Goal: Information Seeking & Learning: Learn about a topic

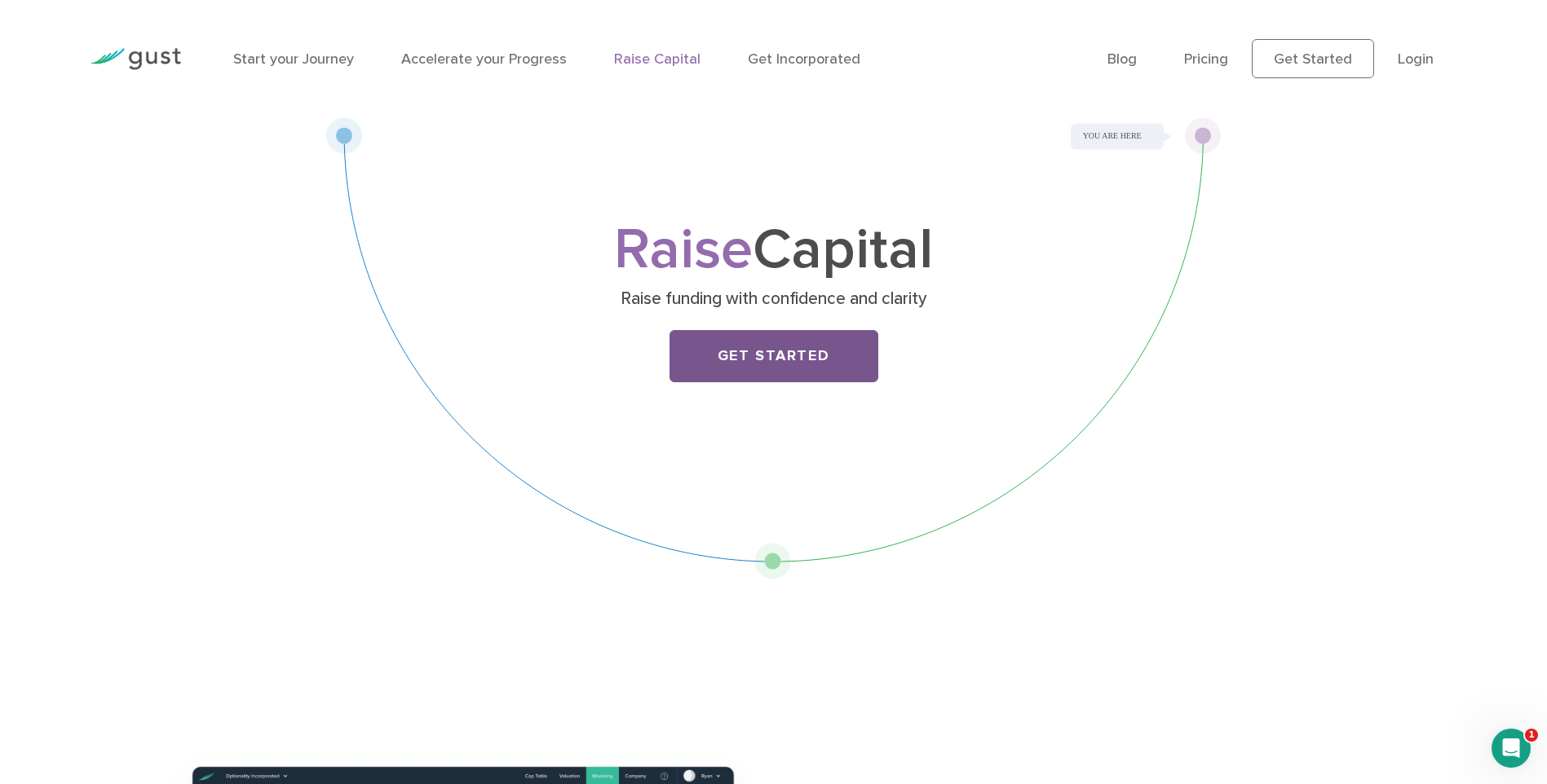
click at [762, 375] on link "Get Started" at bounding box center [774, 356] width 209 height 52
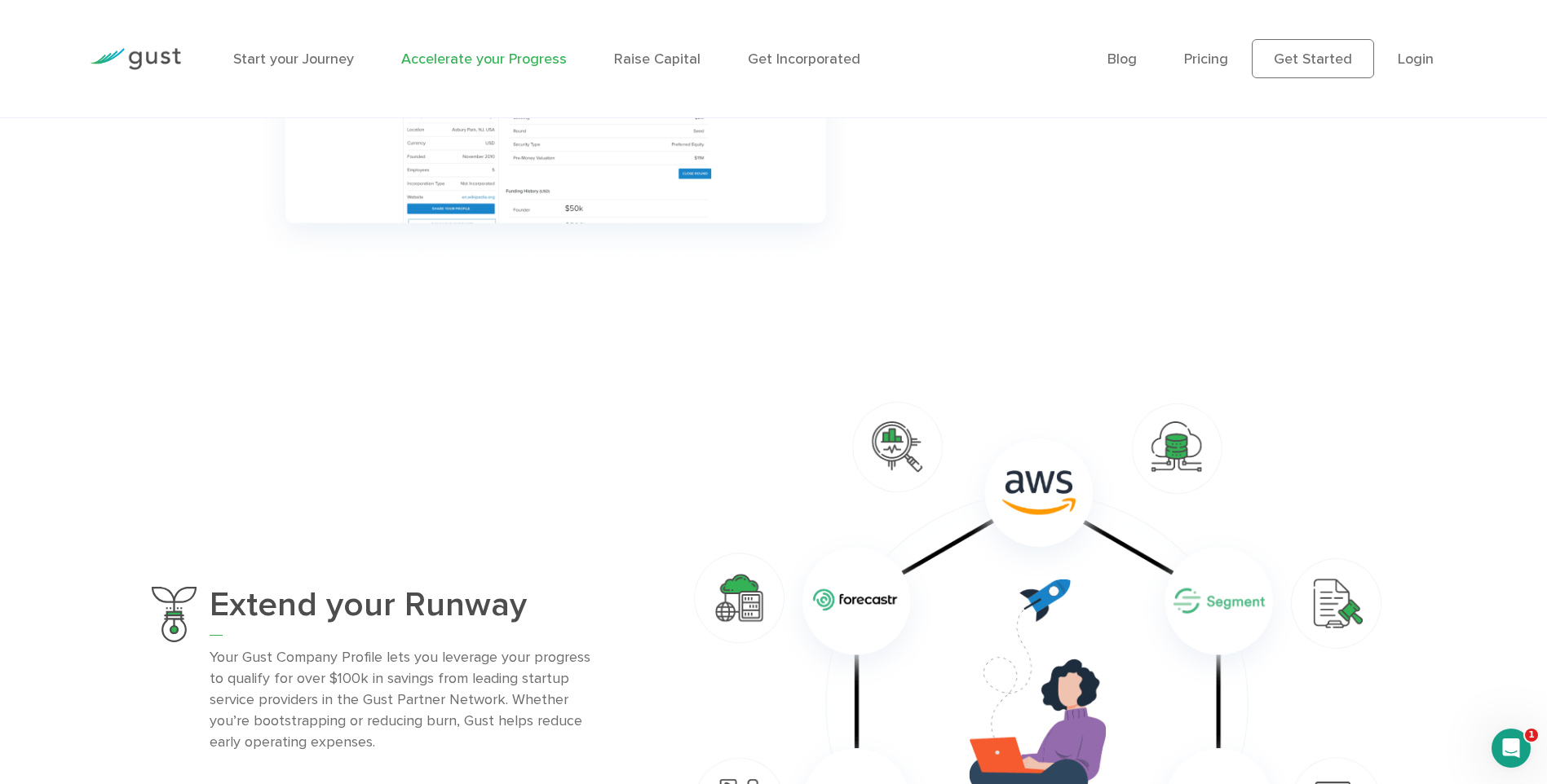
scroll to position [815, 0]
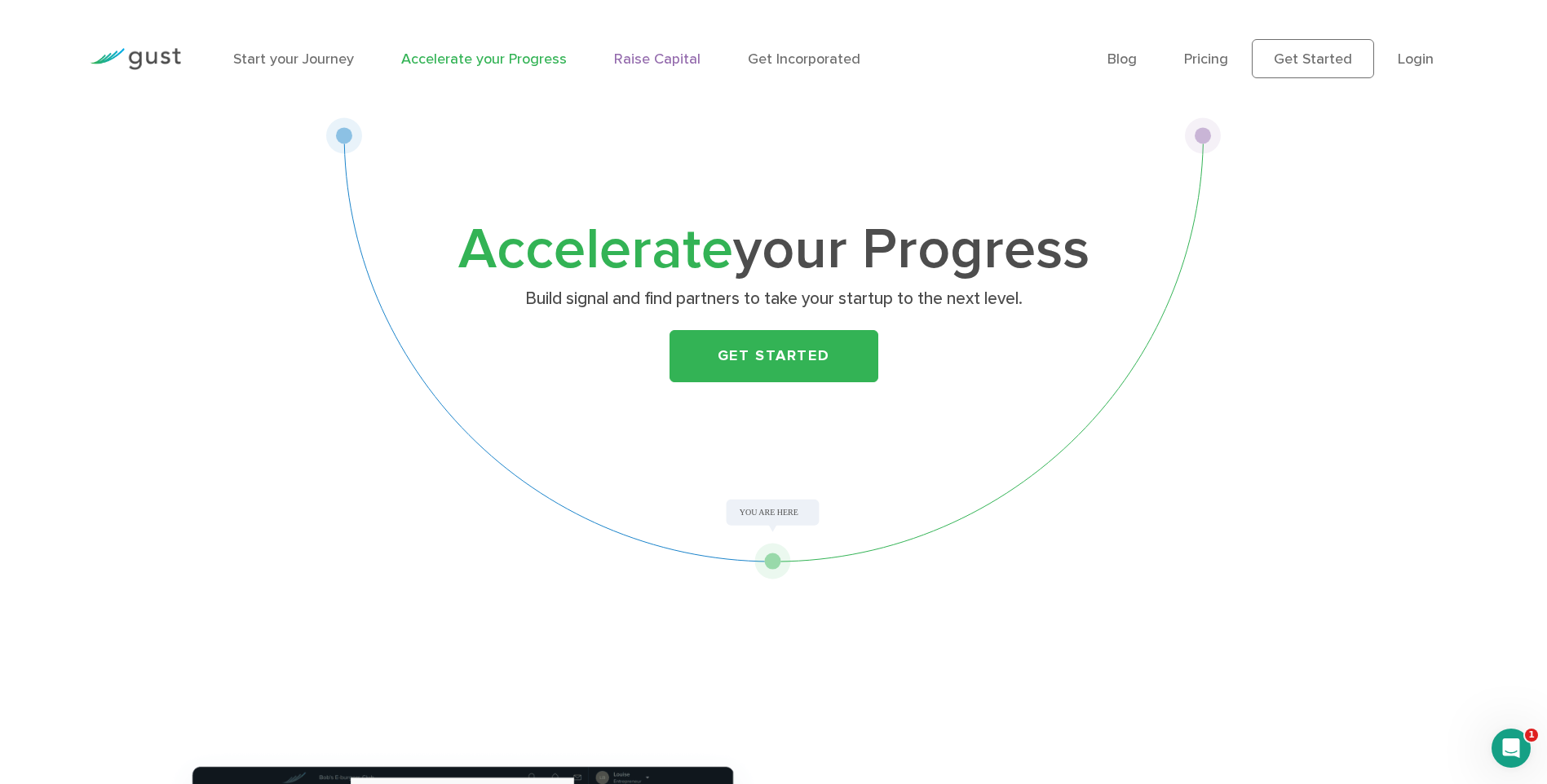
click at [653, 56] on link "Raise Capital" at bounding box center [657, 59] width 86 height 17
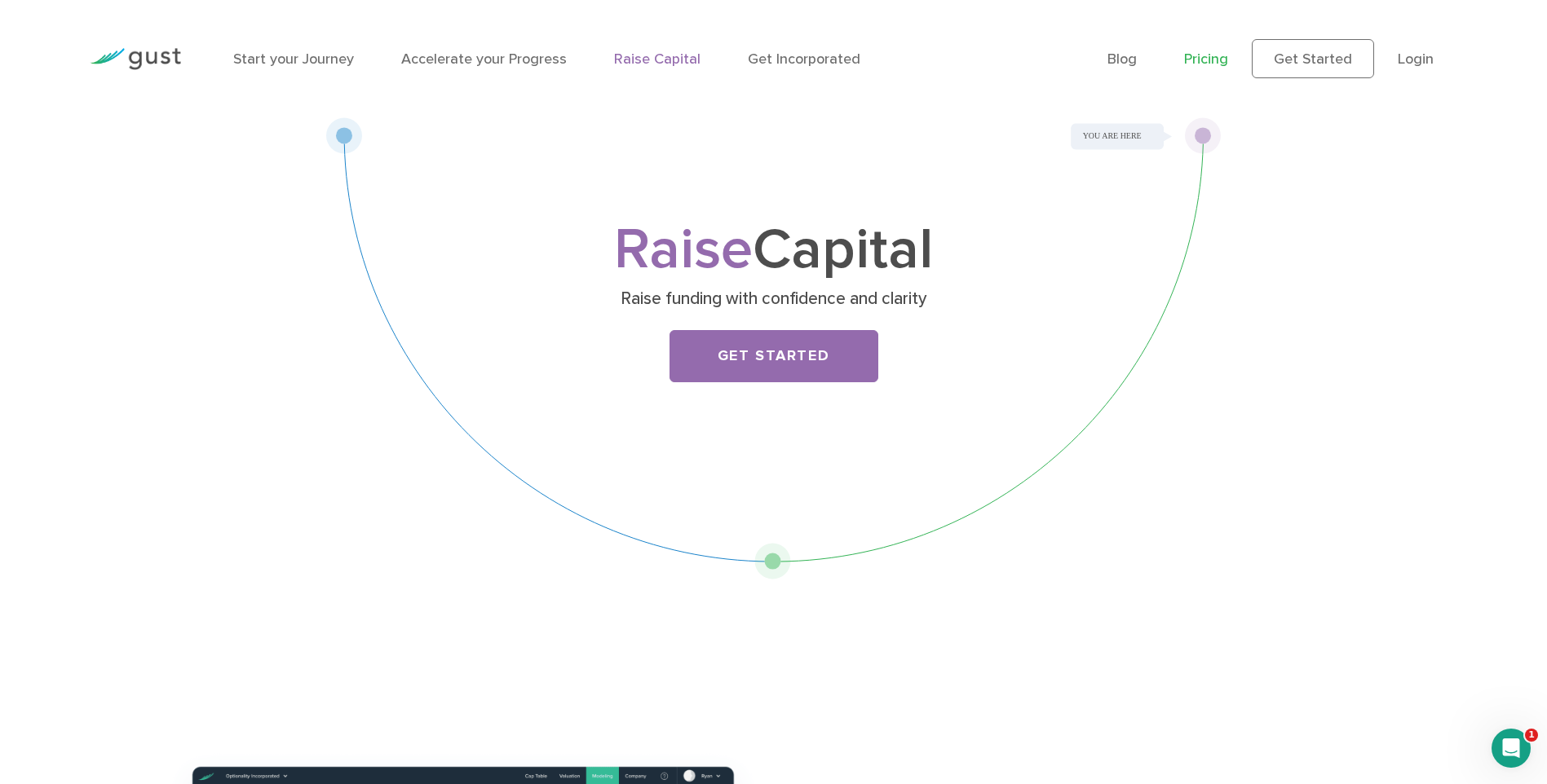
click at [1209, 62] on link "Pricing" at bounding box center [1205, 59] width 44 height 17
